Goal: Navigation & Orientation: Find specific page/section

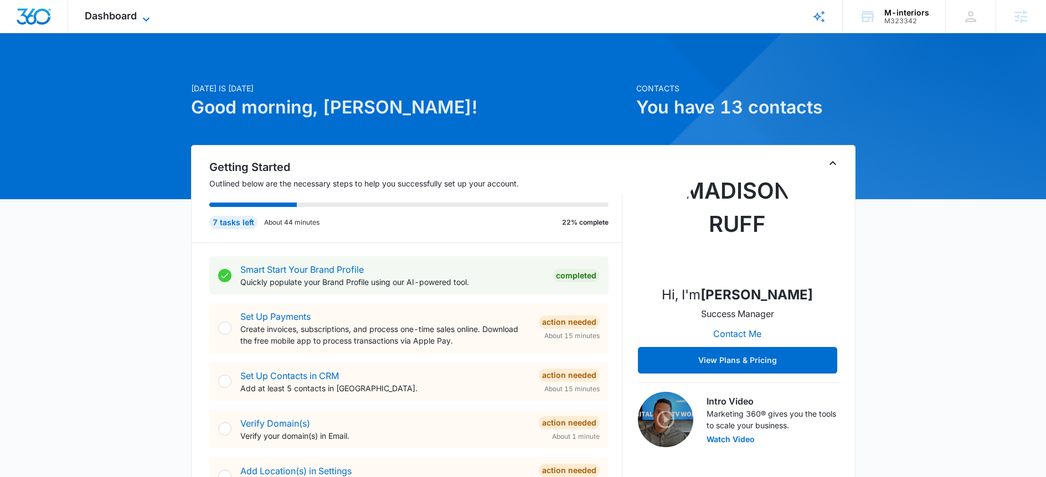
click at [116, 18] on span "Dashboard" at bounding box center [111, 16] width 52 height 12
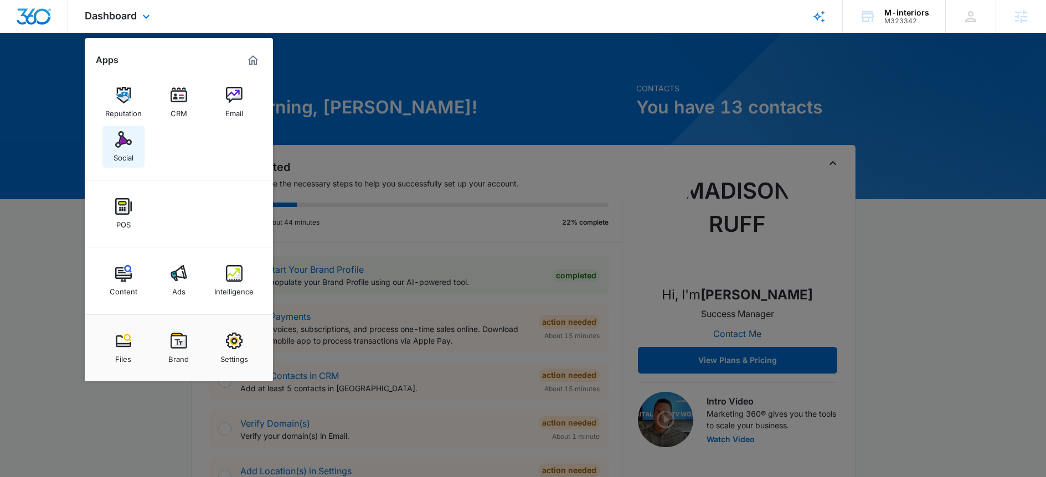
click at [119, 149] on div "Social" at bounding box center [123, 155] width 20 height 14
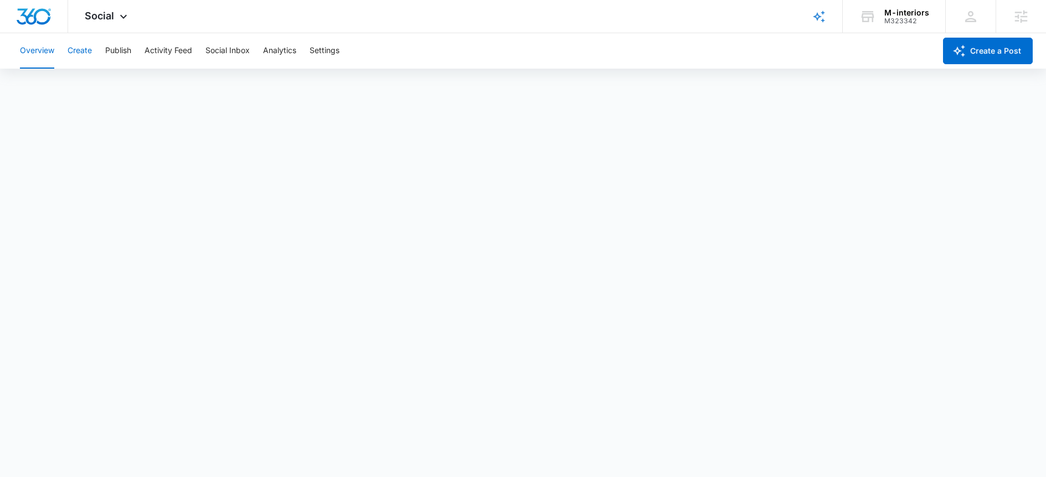
click at [79, 49] on button "Create" at bounding box center [80, 50] width 24 height 35
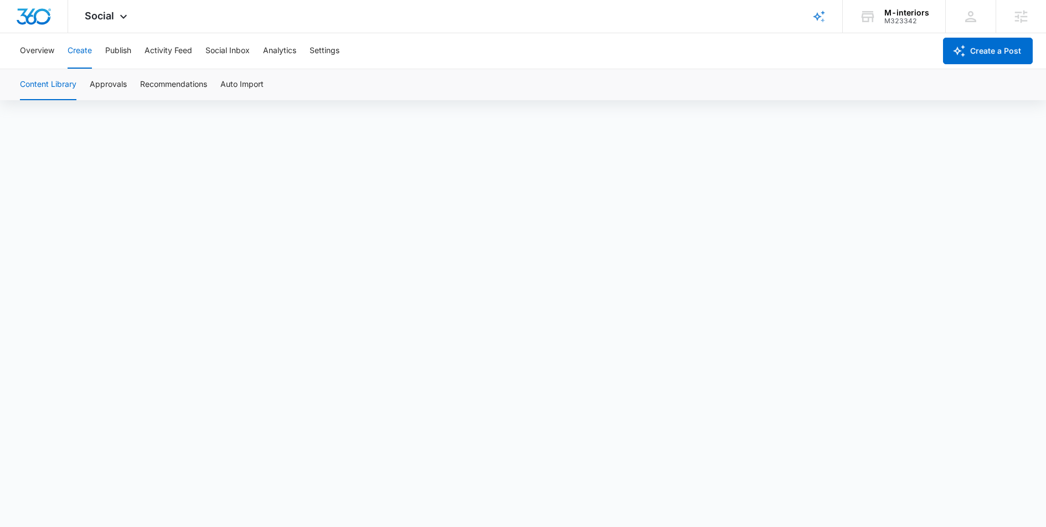
scroll to position [8, 0]
click at [110, 15] on span "Social" at bounding box center [99, 16] width 29 height 12
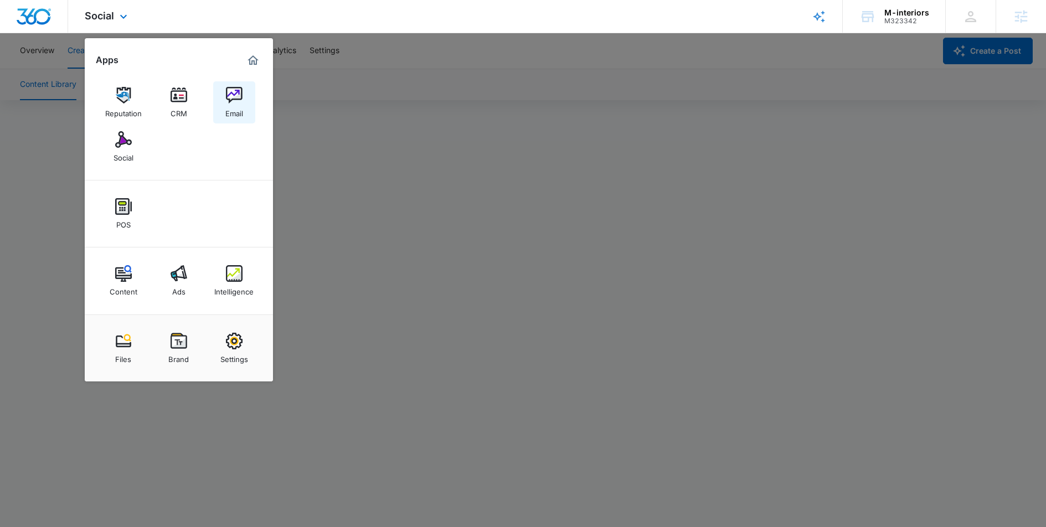
click at [235, 102] on img at bounding box center [234, 95] width 17 height 17
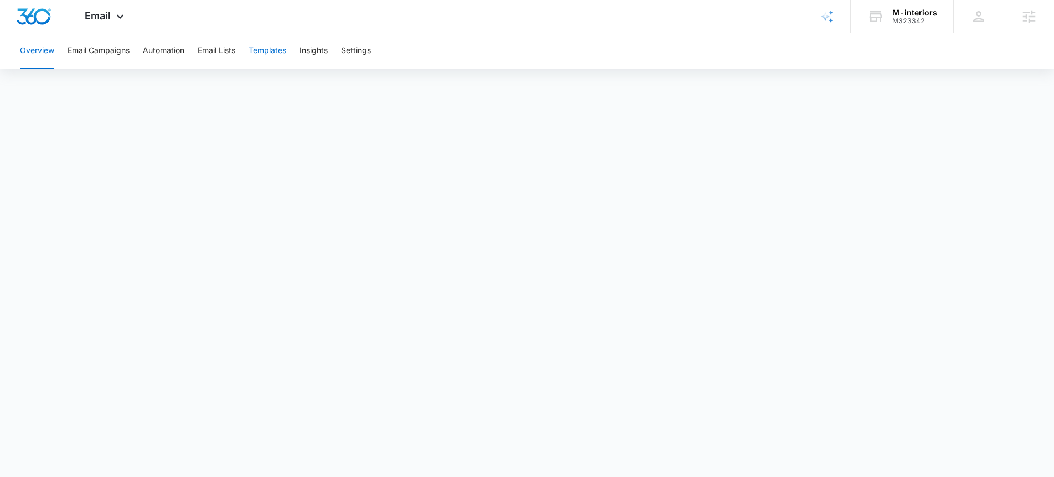
click at [255, 47] on button "Templates" at bounding box center [268, 50] width 38 height 35
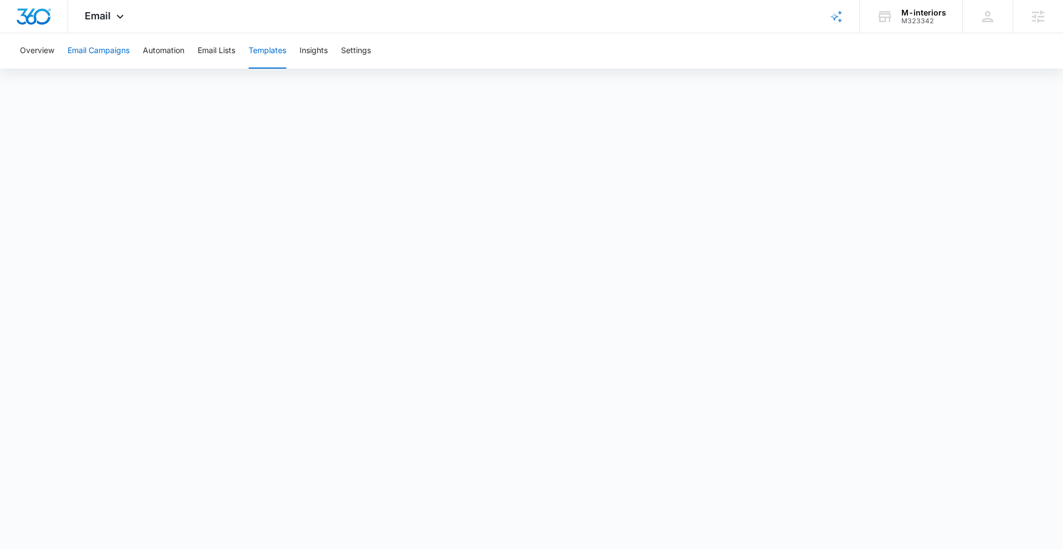
click at [120, 52] on button "Email Campaigns" at bounding box center [99, 50] width 62 height 35
click at [117, 18] on icon at bounding box center [119, 19] width 13 height 13
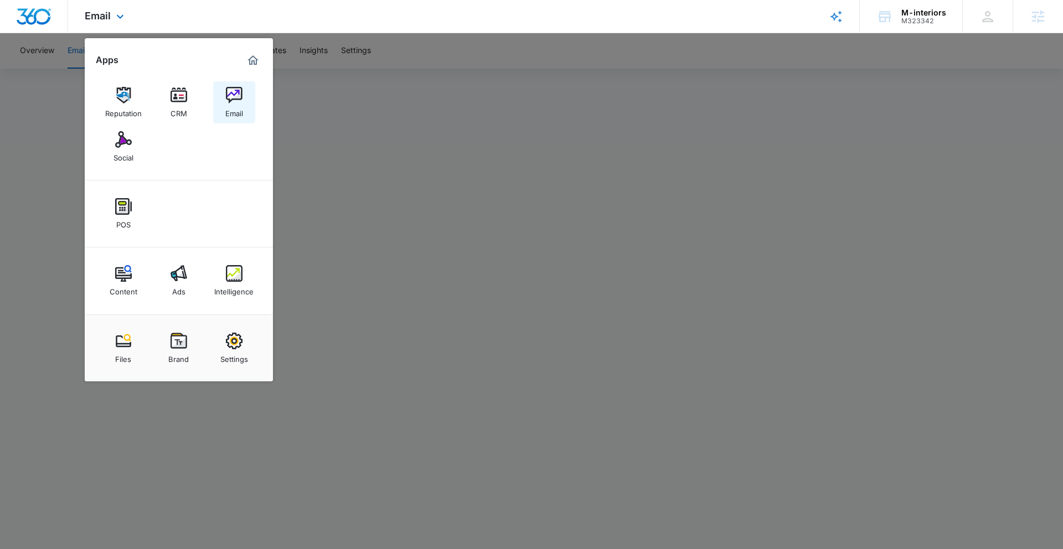
click at [231, 97] on img at bounding box center [234, 95] width 17 height 17
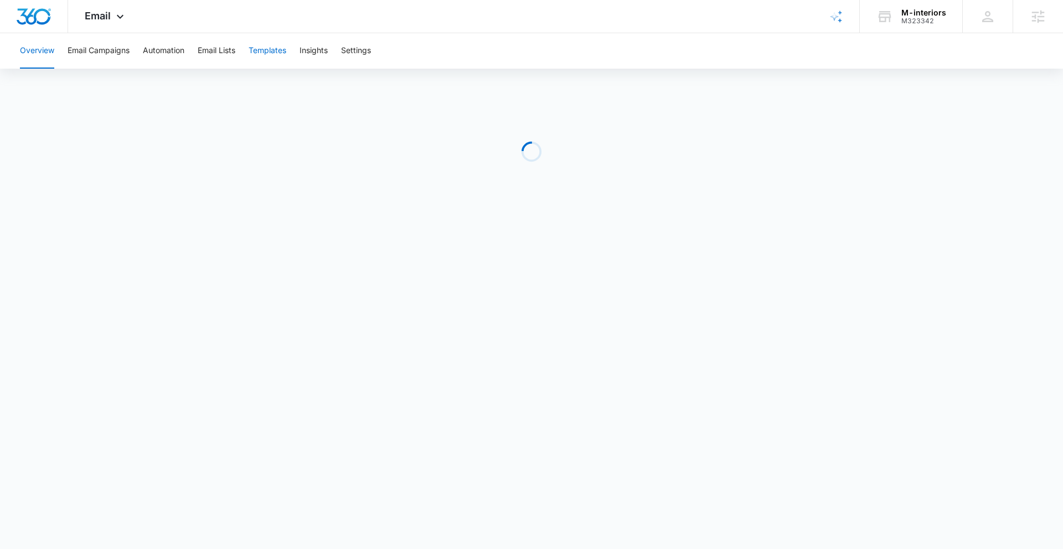
click at [265, 54] on button "Templates" at bounding box center [268, 50] width 38 height 35
